Goal: Information Seeking & Learning: Stay updated

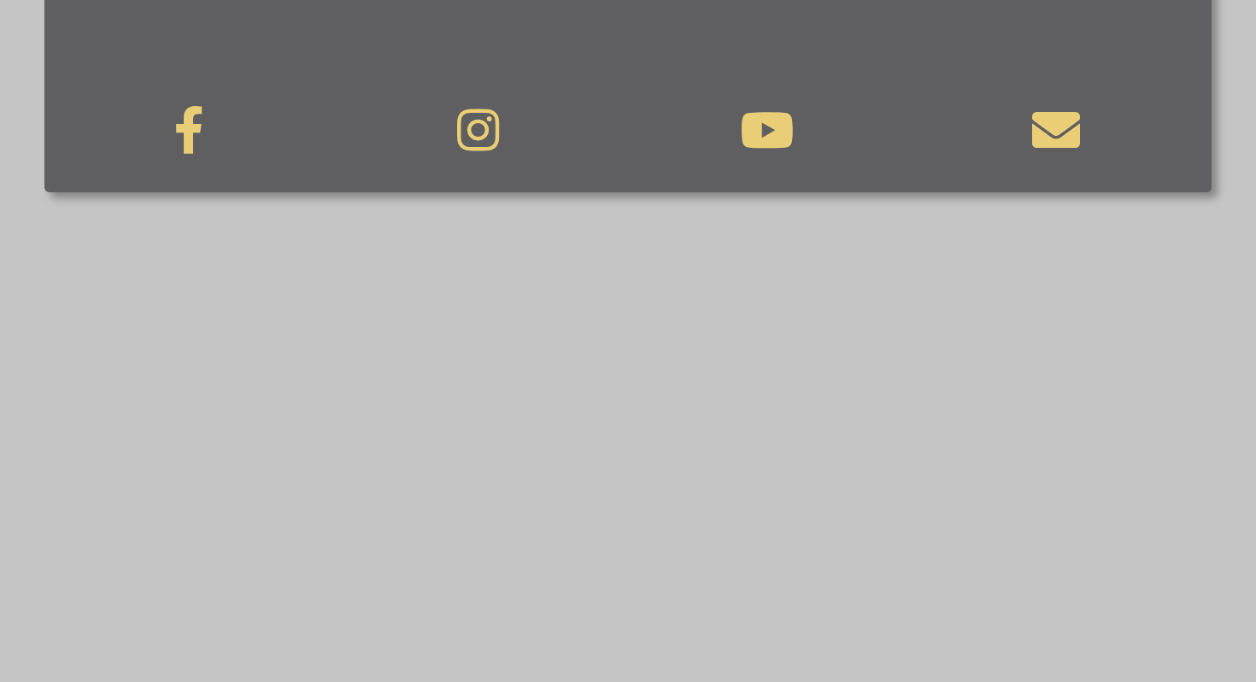
scroll to position [1265, 0]
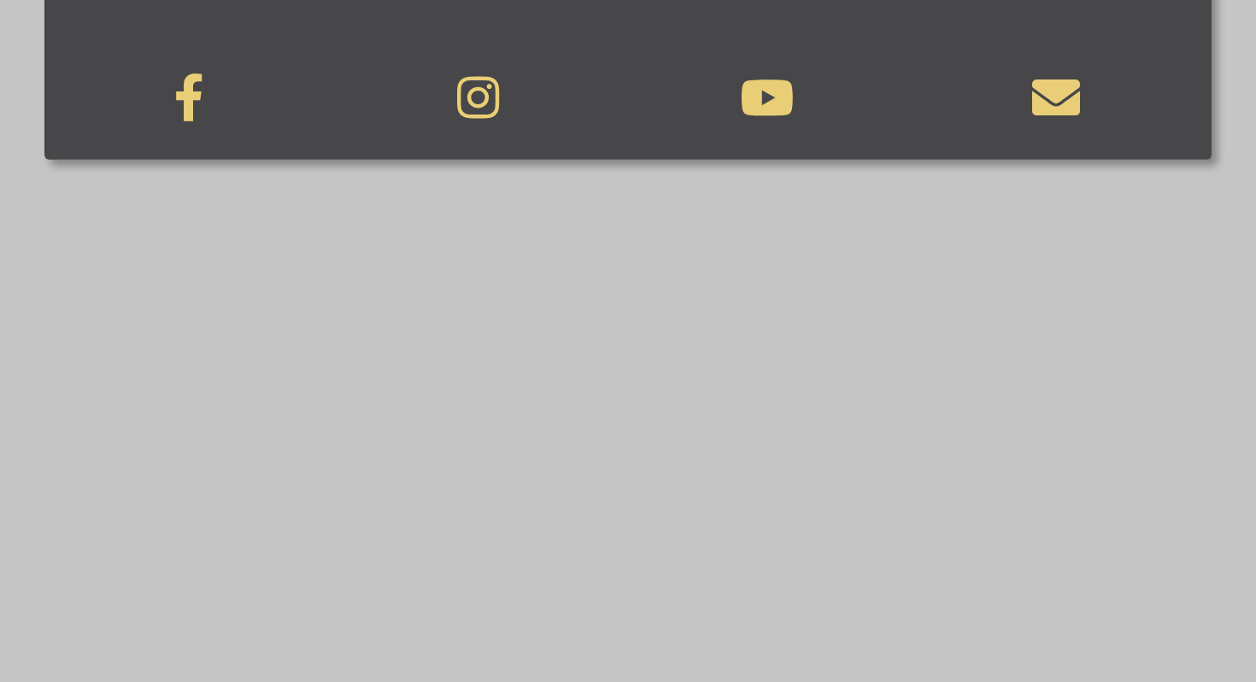
scroll to position [998, 0]
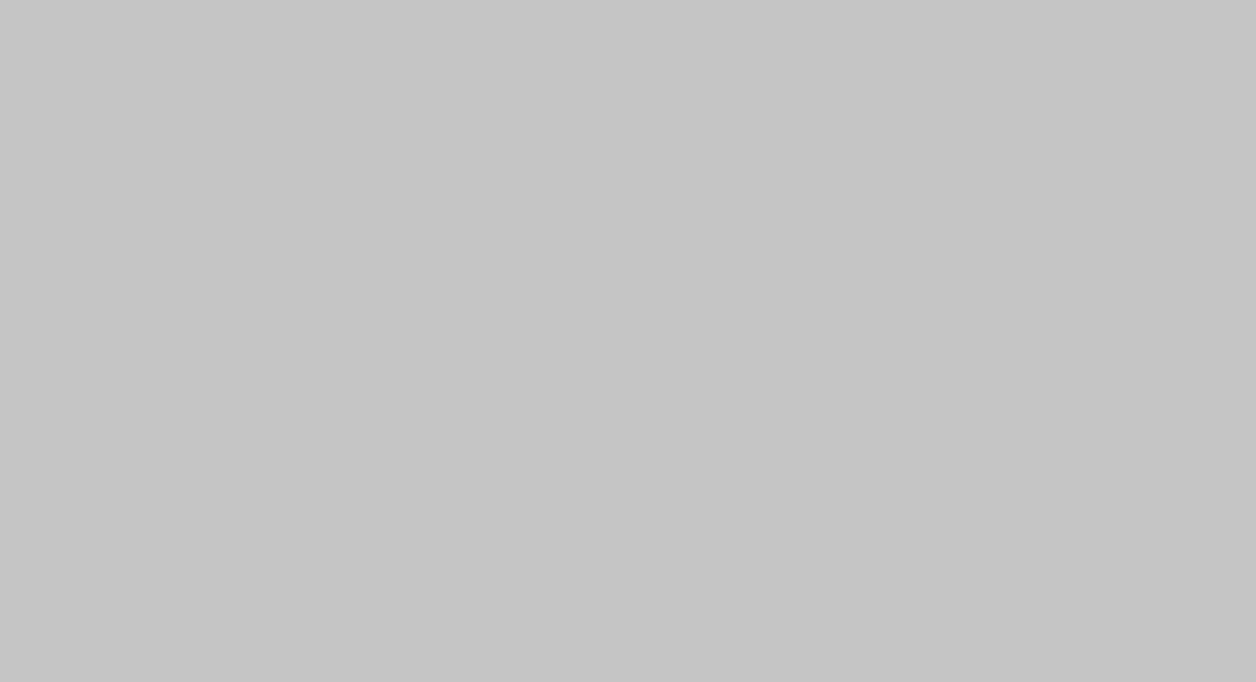
scroll to position [1662, 0]
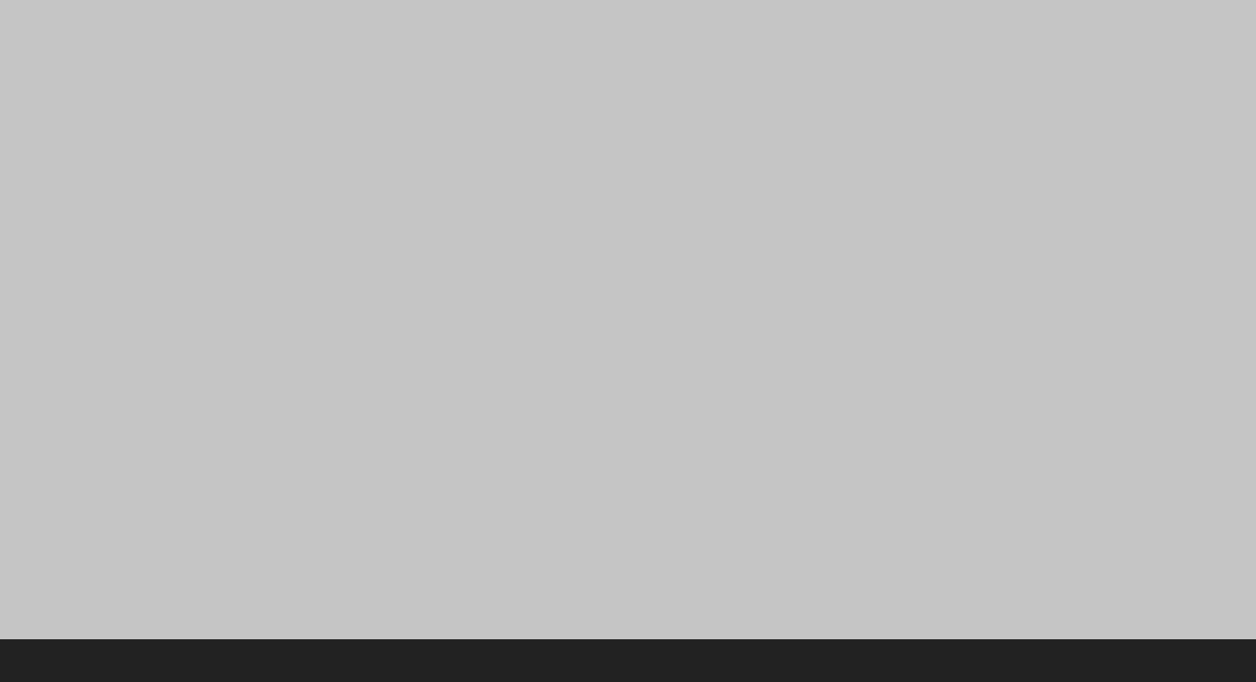
scroll to position [1127, 0]
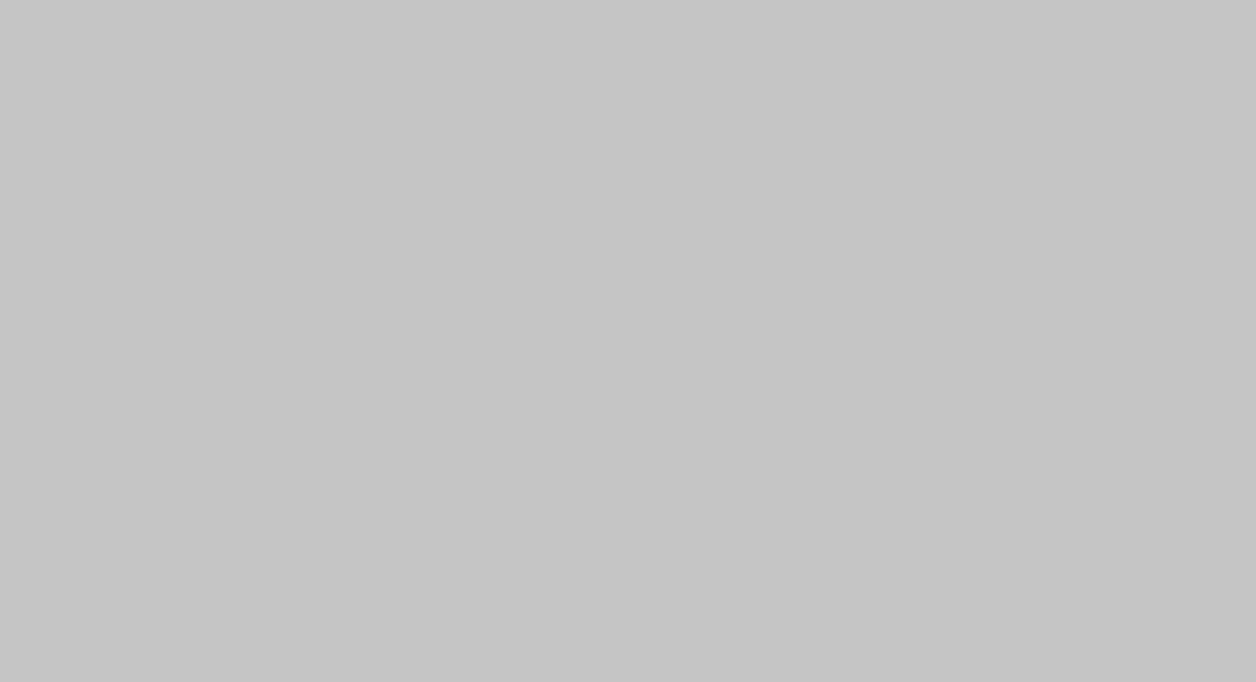
scroll to position [1541, 0]
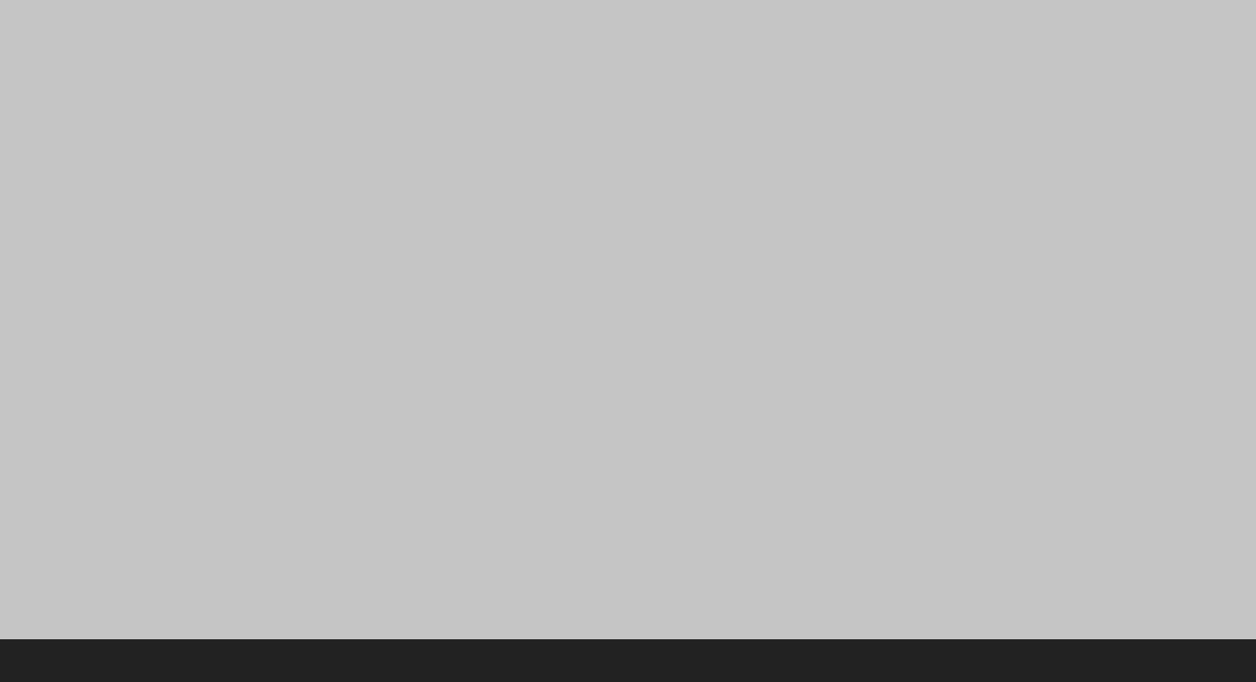
scroll to position [1127, 0]
